Goal: Task Accomplishment & Management: Complete application form

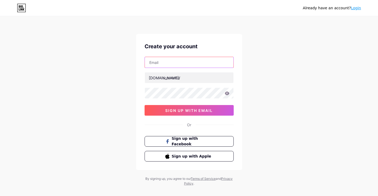
click at [168, 65] on input "text" at bounding box center [189, 62] width 89 height 11
type input "v"
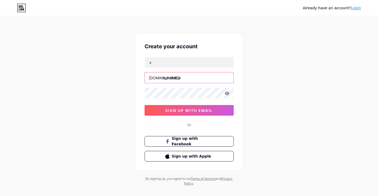
type input "certsforce"
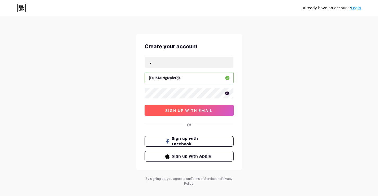
click at [189, 113] on button "sign up with email" at bounding box center [189, 110] width 89 height 11
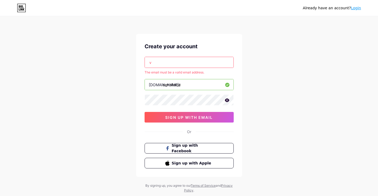
click at [173, 61] on input "v" at bounding box center [189, 62] width 89 height 11
click at [173, 60] on input "v" at bounding box center [189, 62] width 89 height 11
click at [183, 63] on input "v" at bounding box center [189, 62] width 89 height 11
click at [183, 62] on input "v" at bounding box center [189, 62] width 89 height 11
paste input "[EMAIL_ADDRESS][DOMAIN_NAME]"
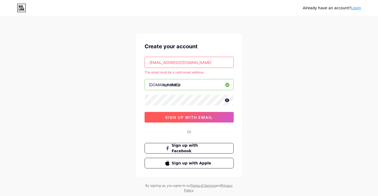
click at [184, 118] on span "sign up with email" at bounding box center [188, 117] width 47 height 5
click at [195, 66] on input "[EMAIL_ADDRESS][DOMAIN_NAME]" at bounding box center [189, 62] width 89 height 11
click at [195, 65] on input "[EMAIL_ADDRESS][DOMAIN_NAME]" at bounding box center [189, 62] width 89 height 11
paste input "lonaga7308"
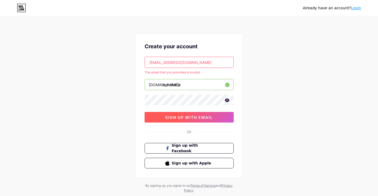
type input "[EMAIL_ADDRESS][DOMAIN_NAME]"
click at [183, 118] on span "sign up with email" at bounding box center [188, 117] width 47 height 5
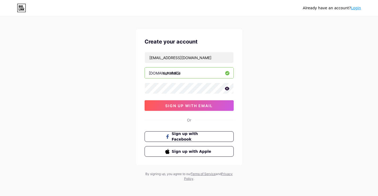
scroll to position [7, 0]
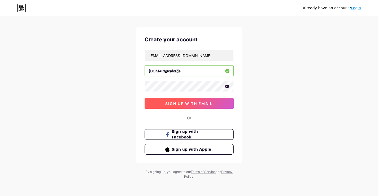
click at [177, 101] on span "sign up with email" at bounding box center [188, 103] width 47 height 5
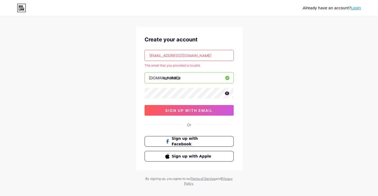
click at [189, 57] on input "[EMAIL_ADDRESS][DOMAIN_NAME]" at bounding box center [189, 55] width 89 height 11
paste input "pxa72419@jioso"
type input "[EMAIL_ADDRESS][DOMAIN_NAME]"
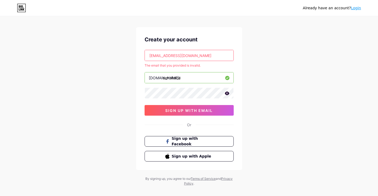
click at [190, 110] on span "sign up with email" at bounding box center [188, 110] width 47 height 5
